Goal: Book appointment/travel/reservation

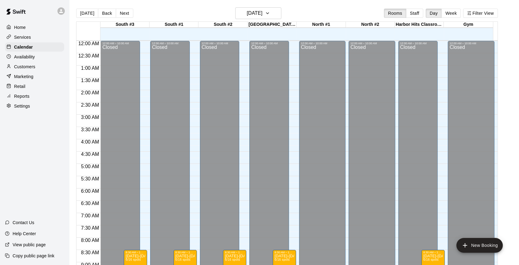
scroll to position [218, 0]
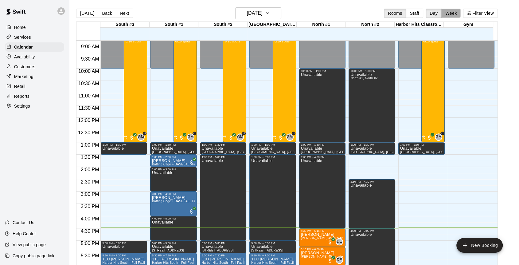
click at [452, 14] on button "Week" at bounding box center [451, 13] width 19 height 9
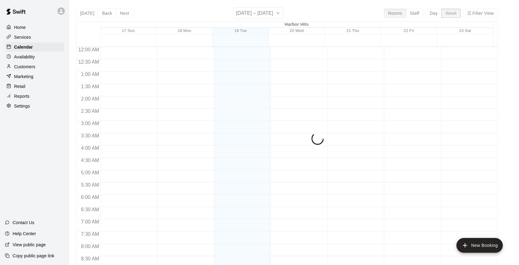
scroll to position [365, 0]
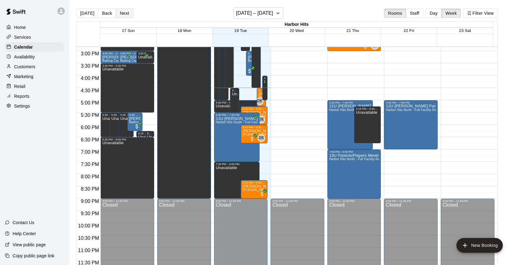
click at [124, 13] on button "Next" at bounding box center [124, 13] width 17 height 9
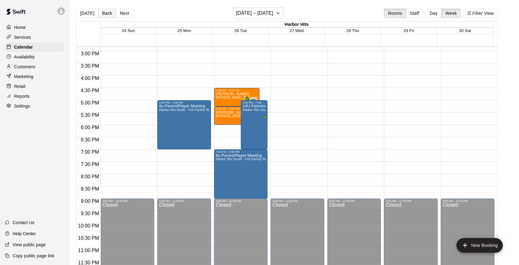
click at [101, 13] on button "Back" at bounding box center [107, 13] width 18 height 9
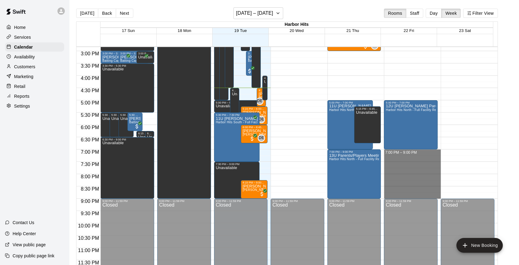
drag, startPoint x: 388, startPoint y: 151, endPoint x: 390, endPoint y: 193, distance: 42.5
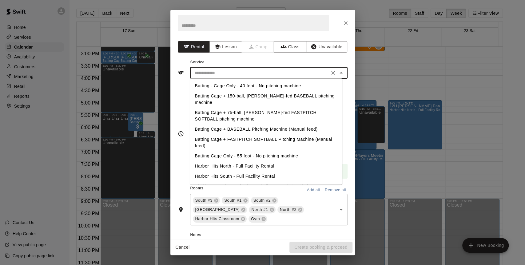
click at [222, 71] on input "text" at bounding box center [260, 73] width 136 height 8
click at [227, 171] on li "Harbor Hits South - Full Facility Rental" at bounding box center [266, 176] width 152 height 10
type input "**********"
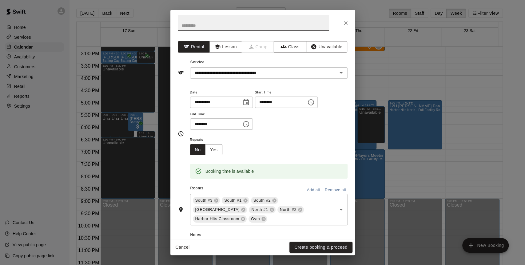
click at [221, 27] on input "text" at bounding box center [253, 23] width 151 height 16
type input "**********"
click at [323, 248] on button "Create booking & proceed" at bounding box center [320, 247] width 63 height 11
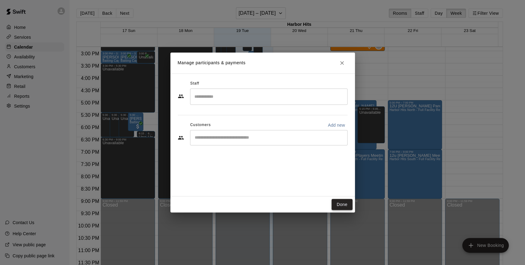
click at [341, 204] on button "Done" at bounding box center [341, 204] width 21 height 11
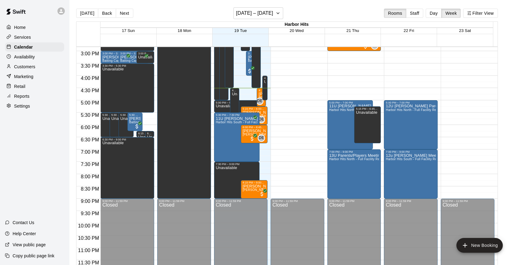
click at [123, 13] on button "Next" at bounding box center [124, 13] width 17 height 9
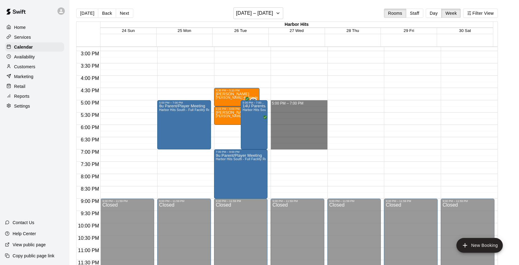
drag, startPoint x: 281, startPoint y: 101, endPoint x: 281, endPoint y: 146, distance: 44.6
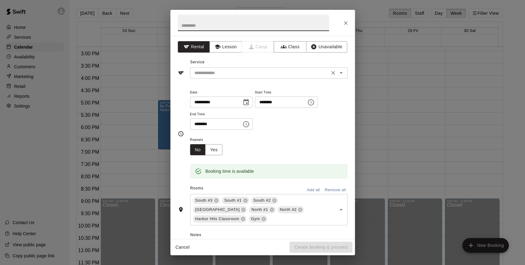
click at [206, 77] on div "​" at bounding box center [268, 72] width 157 height 11
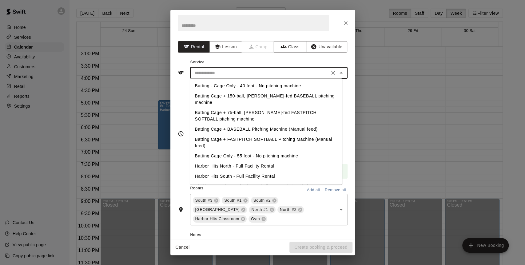
click at [211, 171] on li "Harbor Hits South - Full Facility Rental" at bounding box center [266, 176] width 152 height 10
type input "**********"
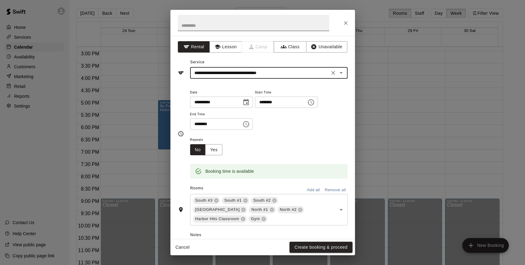
click at [203, 24] on input "text" at bounding box center [253, 23] width 151 height 16
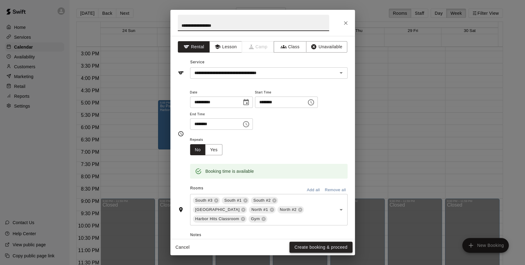
type input "**********"
click at [337, 246] on button "Create booking & proceed" at bounding box center [320, 247] width 63 height 11
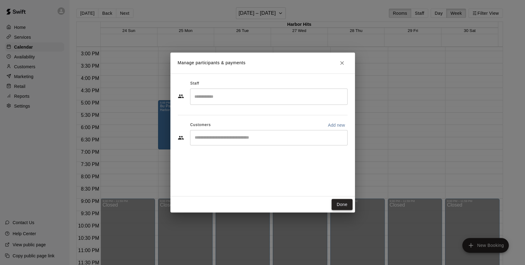
click at [337, 207] on button "Done" at bounding box center [341, 204] width 21 height 11
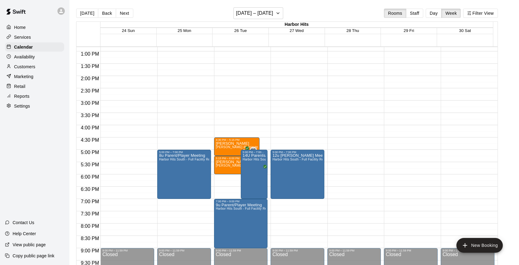
scroll to position [297, 0]
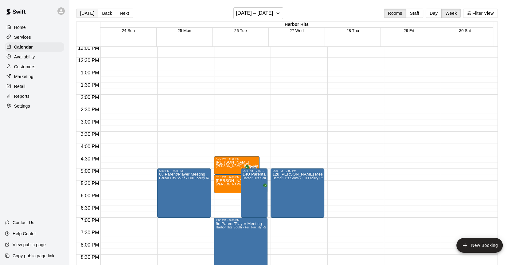
click at [89, 13] on button "[DATE]" at bounding box center [87, 13] width 22 height 9
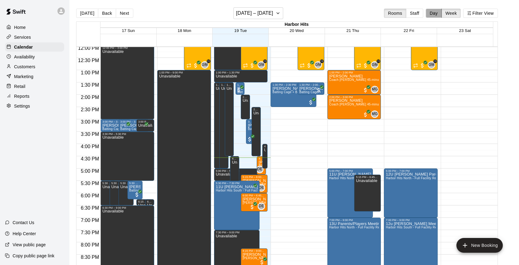
click at [433, 15] on button "Day" at bounding box center [434, 13] width 16 height 9
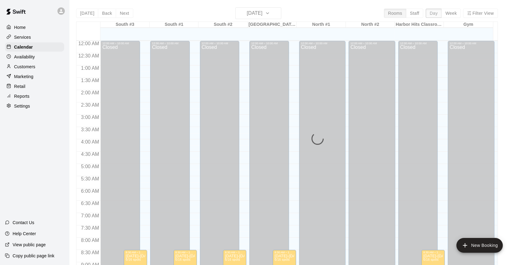
scroll to position [359, 0]
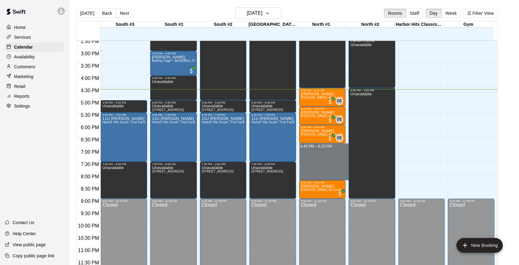
drag, startPoint x: 324, startPoint y: 145, endPoint x: 320, endPoint y: 176, distance: 30.9
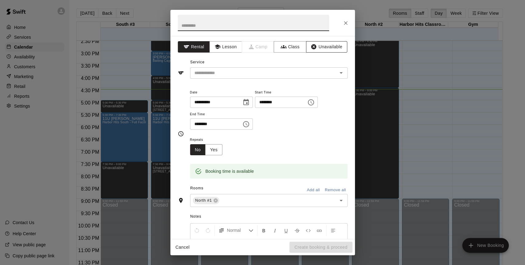
click at [321, 47] on button "Unavailable" at bounding box center [326, 46] width 41 height 11
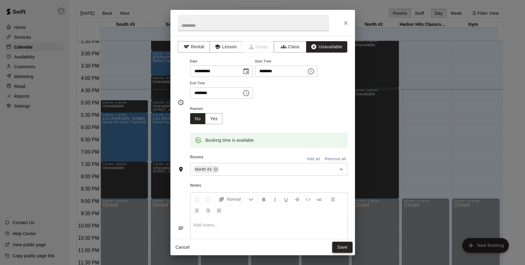
click at [339, 246] on button "Save" at bounding box center [342, 247] width 20 height 11
